Goal: Check status

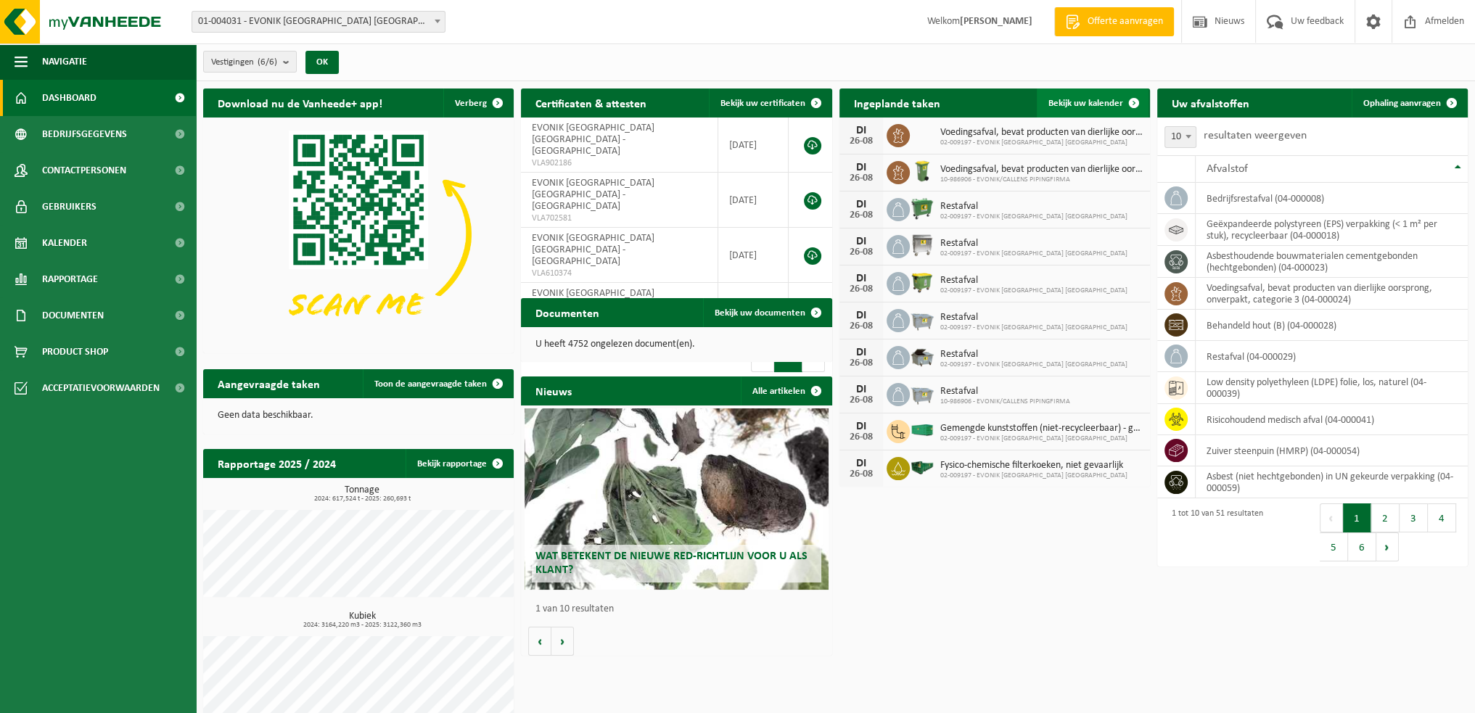
click at [1122, 101] on span at bounding box center [1133, 102] width 29 height 29
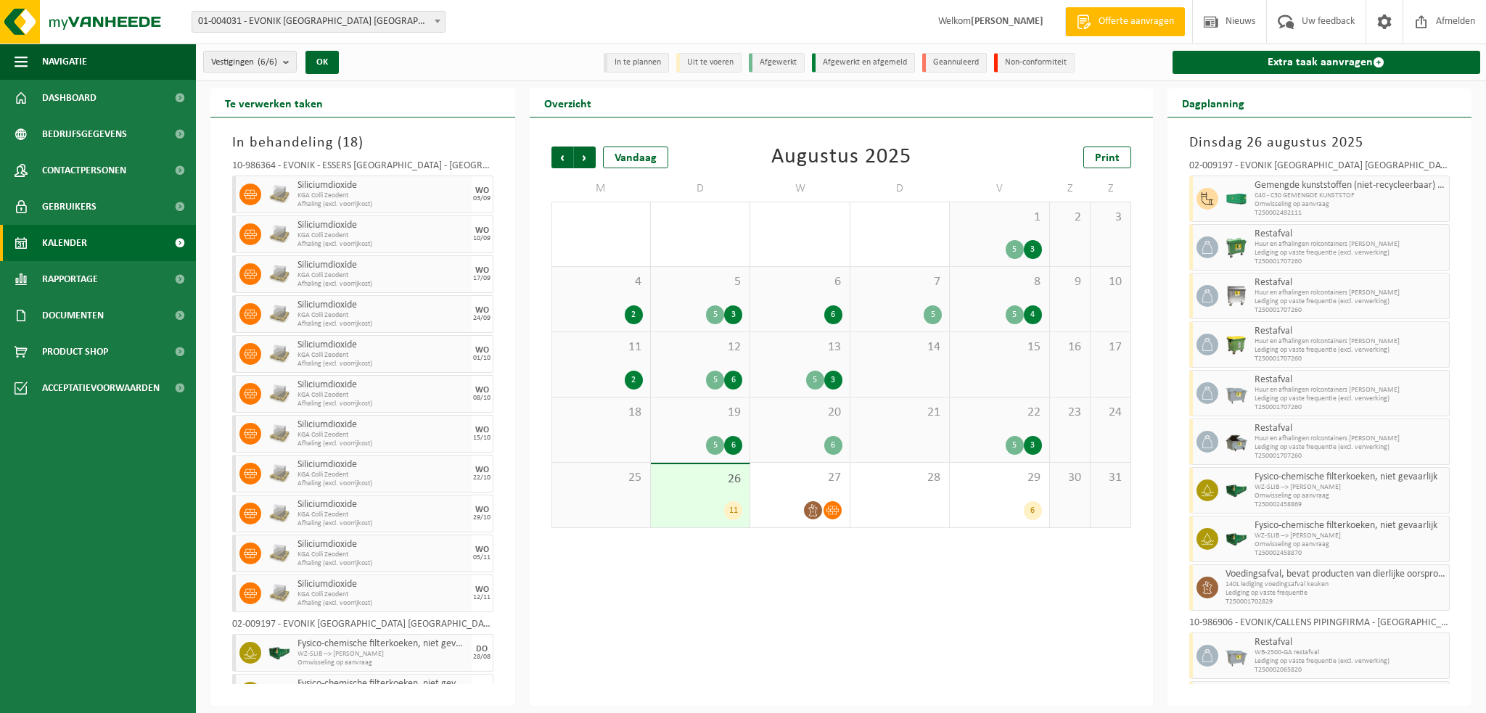
click at [722, 488] on div "26 11" at bounding box center [700, 495] width 99 height 63
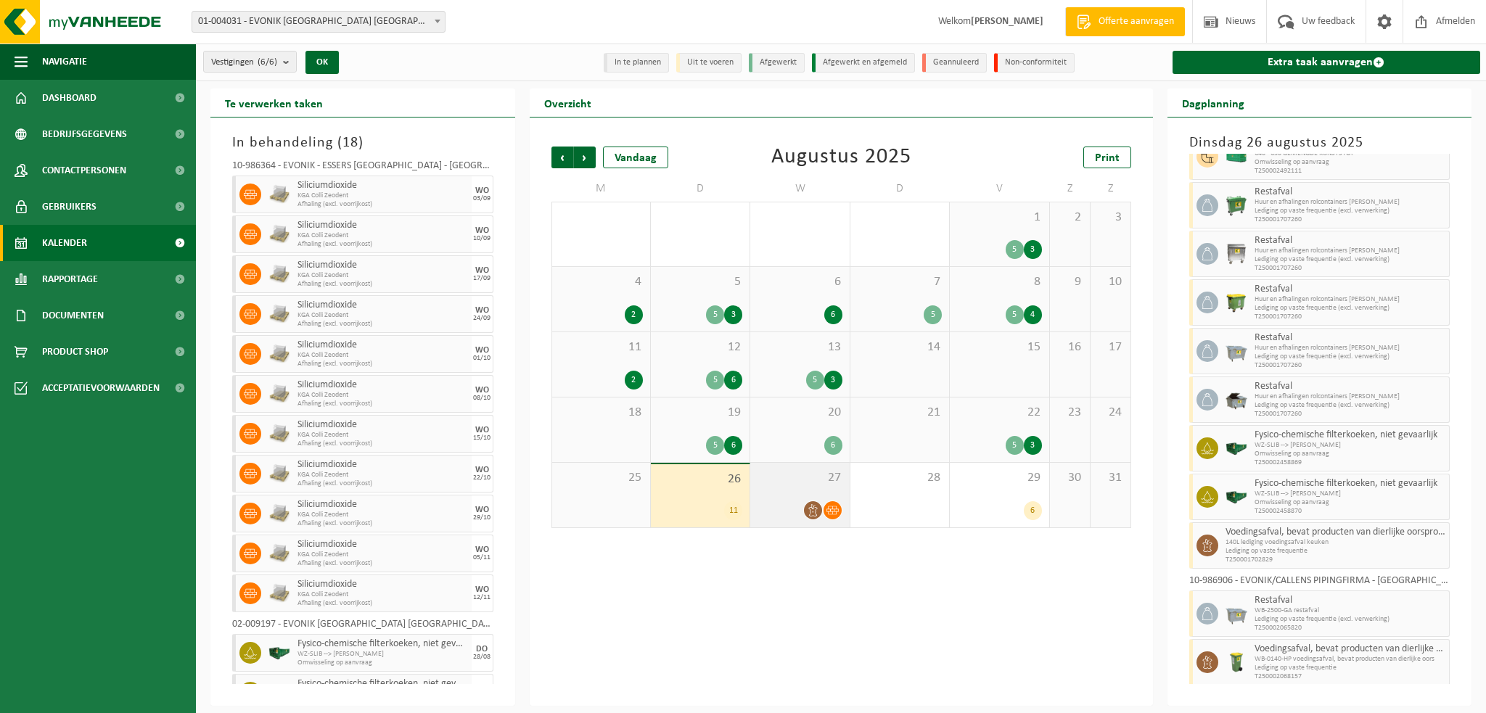
click at [809, 510] on icon at bounding box center [813, 510] width 12 height 12
